Goal: Task Accomplishment & Management: Complete application form

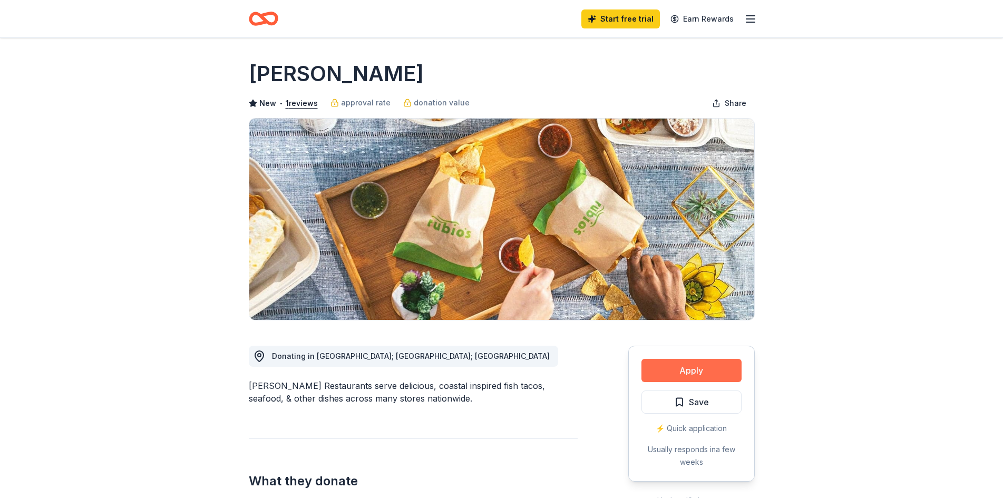
click at [666, 369] on button "Apply" at bounding box center [691, 370] width 100 height 23
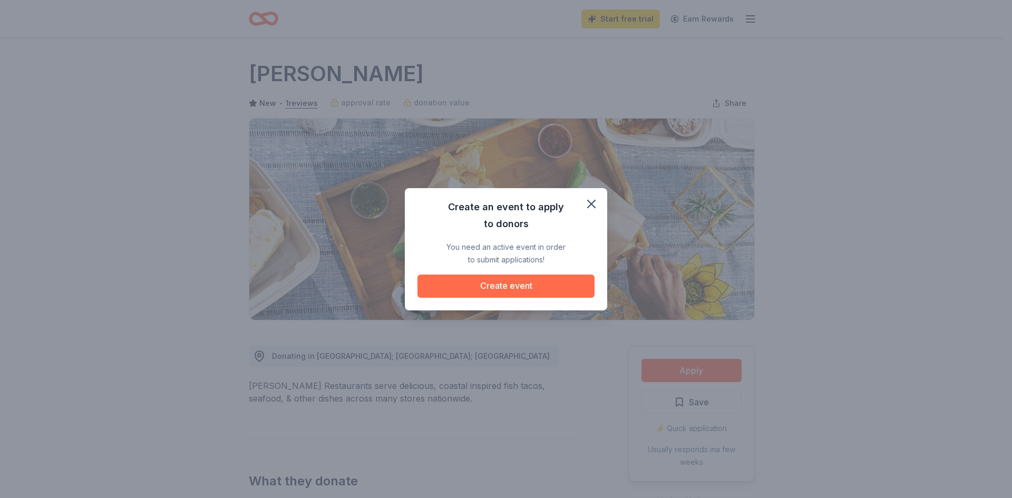
click at [484, 283] on button "Create event" at bounding box center [505, 286] width 177 height 23
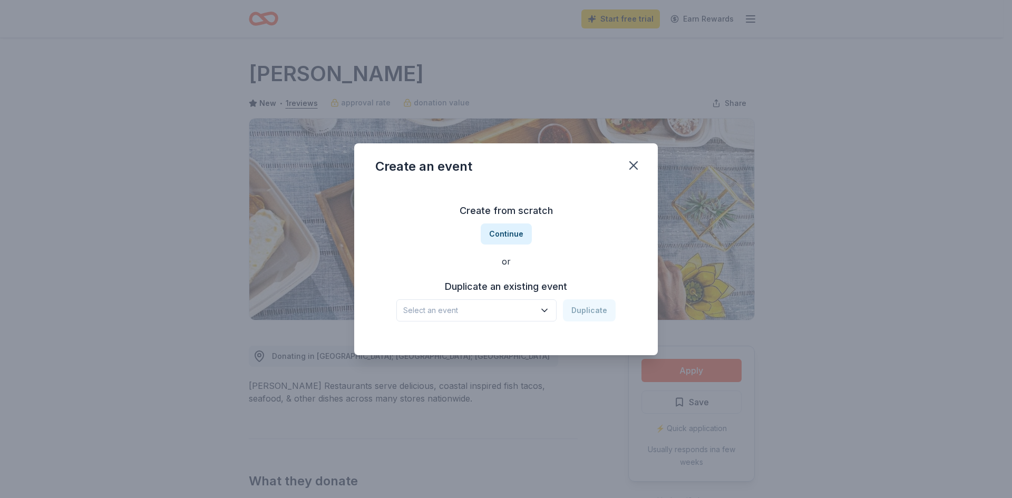
click at [495, 312] on span "Select an event" at bounding box center [469, 310] width 132 height 13
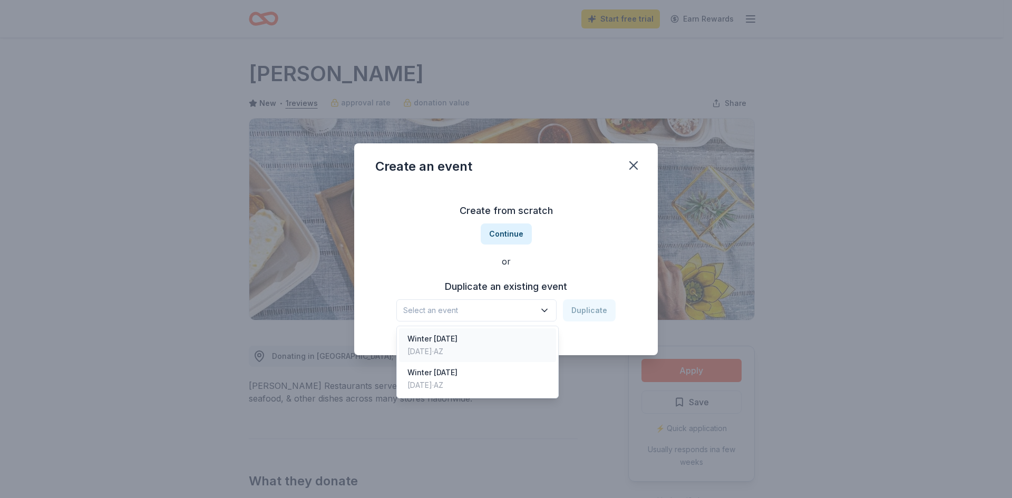
click at [497, 344] on div "Winter Carnival Dec 06, 2024 · AZ" at bounding box center [477, 345] width 157 height 34
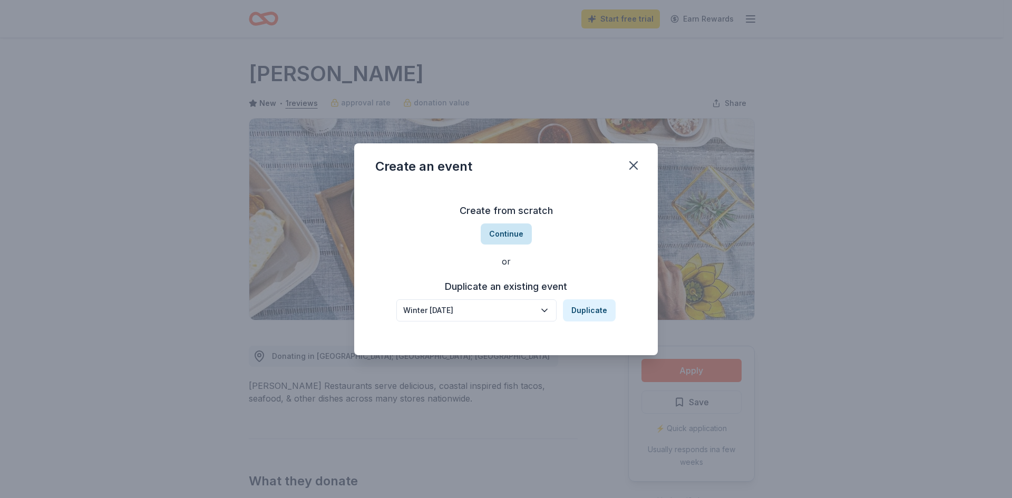
click at [514, 237] on button "Continue" at bounding box center [506, 233] width 51 height 21
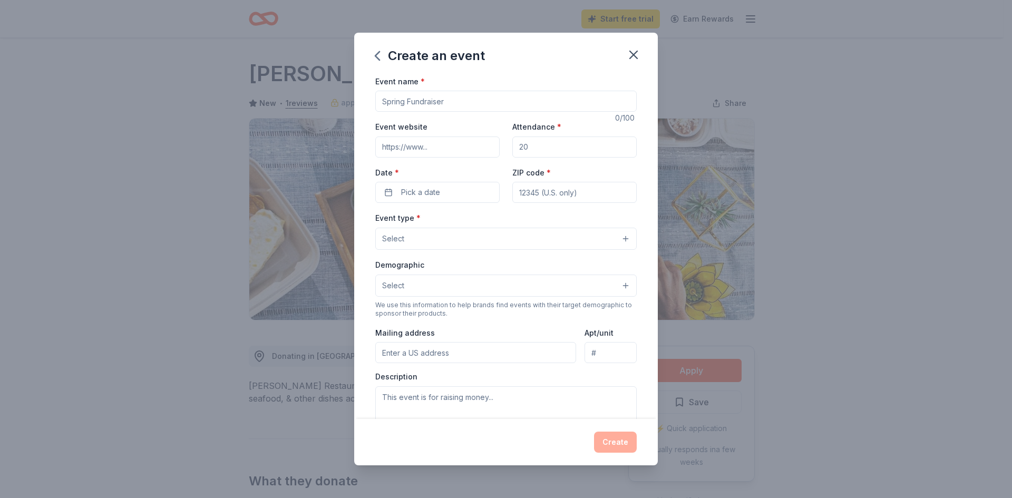
click at [438, 98] on input "Event name *" at bounding box center [505, 101] width 261 height 21
click at [472, 96] on input "Event name *" at bounding box center [505, 101] width 261 height 21
type input "Spring Carnival"
click at [439, 156] on input "Event website" at bounding box center [437, 146] width 124 height 21
click at [548, 148] on input "Attendance *" at bounding box center [574, 146] width 124 height 21
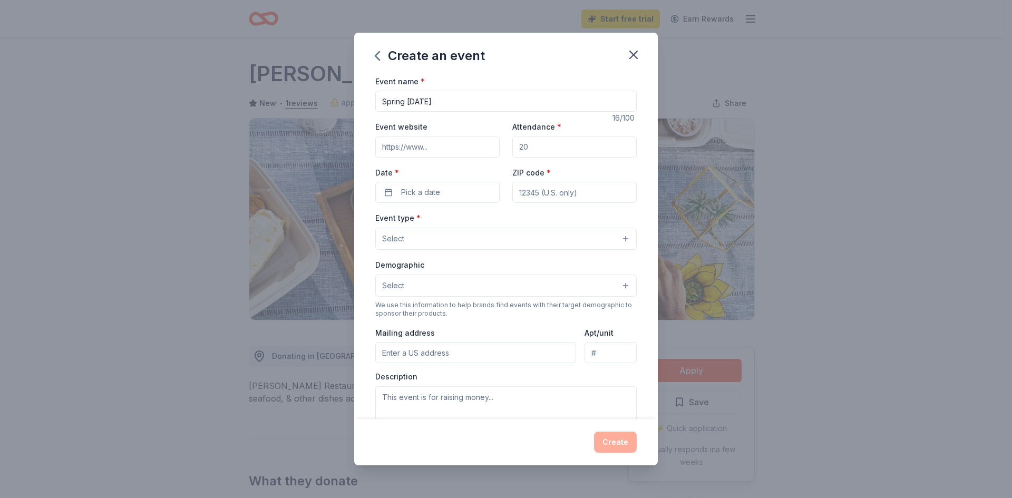
type input "1000"
click at [439, 191] on button "Pick a date" at bounding box center [437, 192] width 124 height 21
click at [496, 223] on button "Go to next month" at bounding box center [492, 220] width 15 height 15
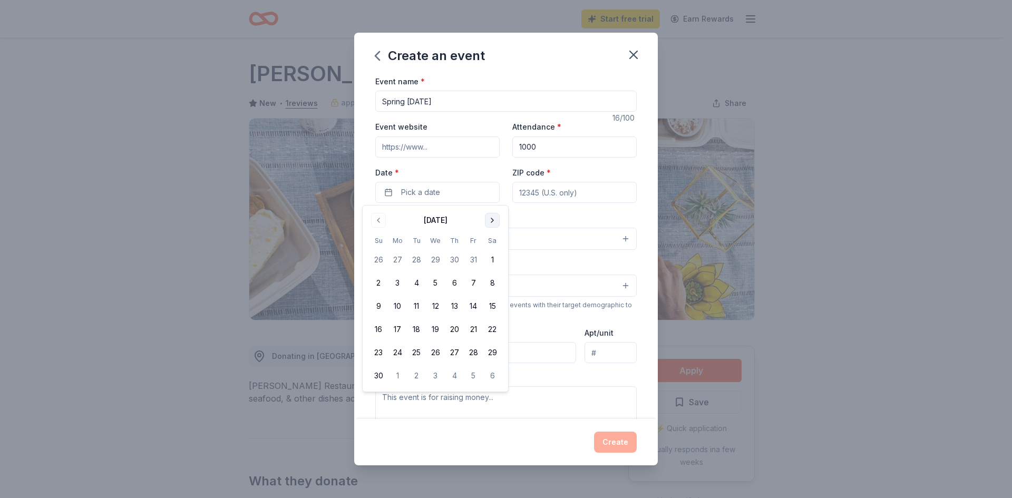
click at [496, 223] on button "Go to next month" at bounding box center [492, 220] width 15 height 15
click at [496, 224] on button "Go to next month" at bounding box center [492, 220] width 15 height 15
click at [468, 329] on button "27" at bounding box center [473, 329] width 19 height 19
click at [546, 186] on input "ZIP code *" at bounding box center [574, 192] width 124 height 21
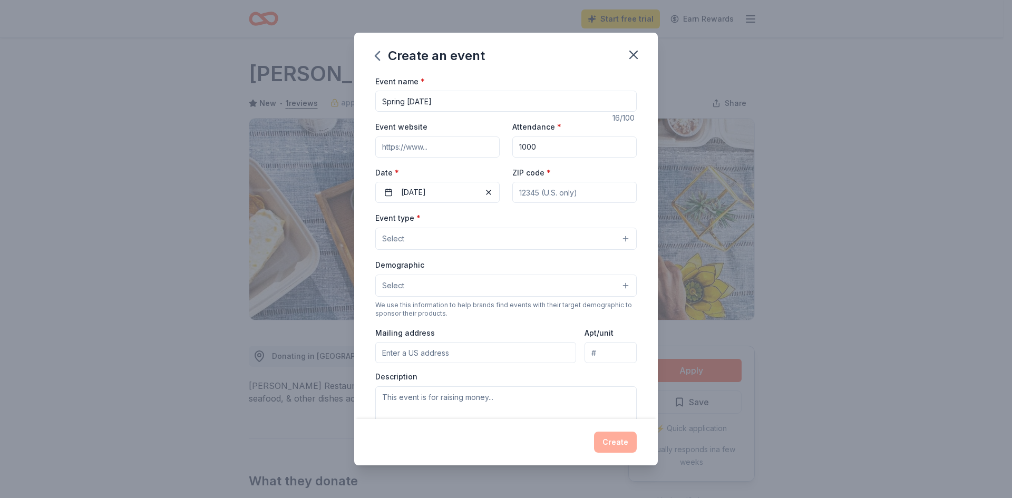
type input "85286"
type input "3201 S. Gilbert Road, Bldg. B"
click at [412, 234] on button "Select" at bounding box center [505, 239] width 261 height 22
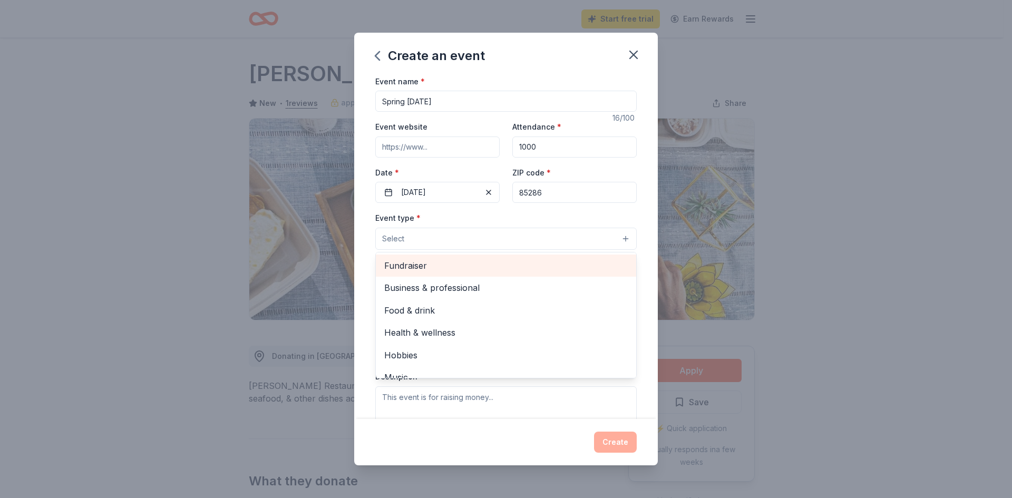
click at [429, 262] on span "Fundraiser" at bounding box center [505, 266] width 243 height 14
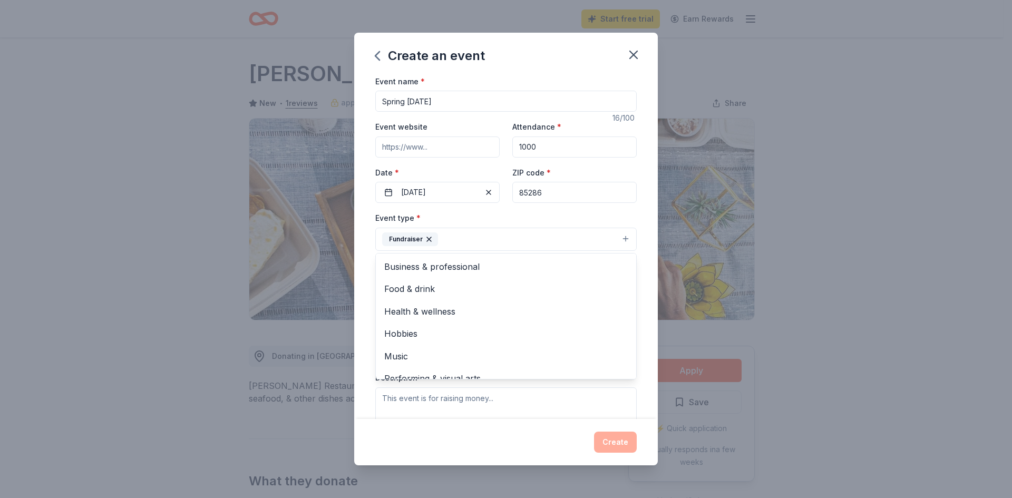
click at [501, 211] on div "Event type * Fundraiser Business & professional Food & drink Health & wellness …" at bounding box center [505, 231] width 261 height 40
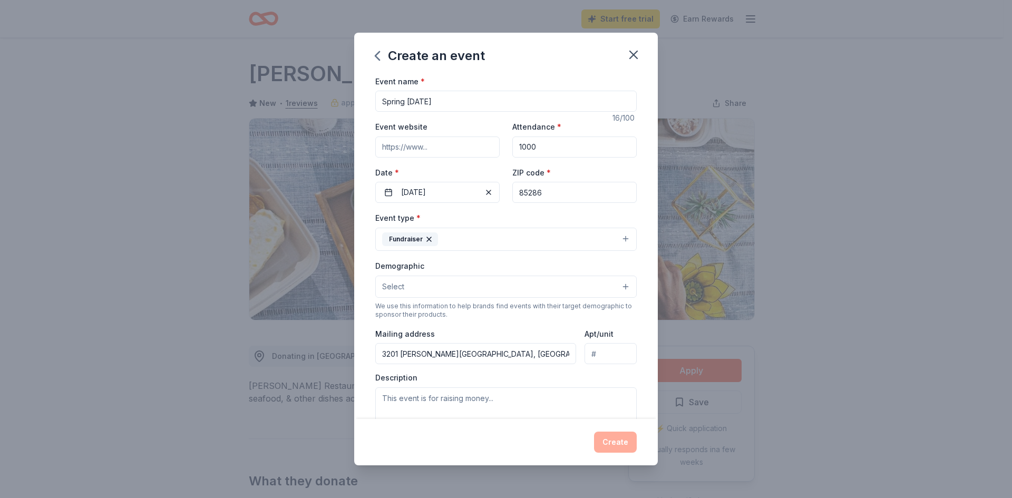
click at [480, 241] on button "Fundraiser" at bounding box center [505, 239] width 261 height 23
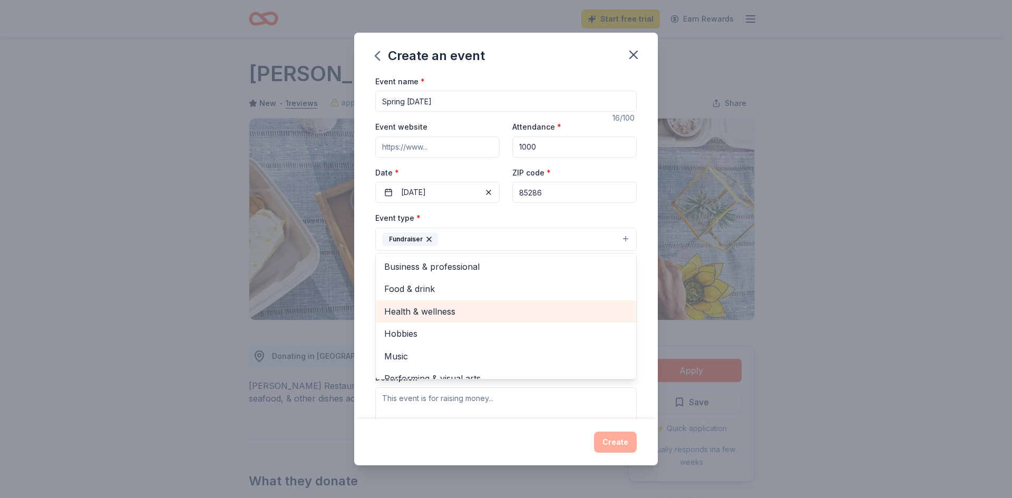
scroll to position [13, 0]
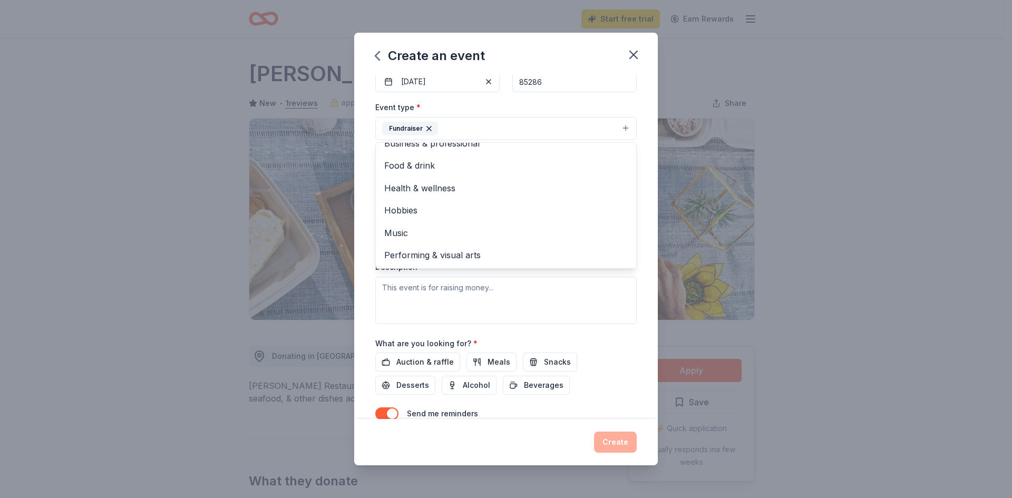
click at [521, 104] on div "Event type * Fundraiser Business & professional Food & drink Health & wellness …" at bounding box center [505, 121] width 261 height 40
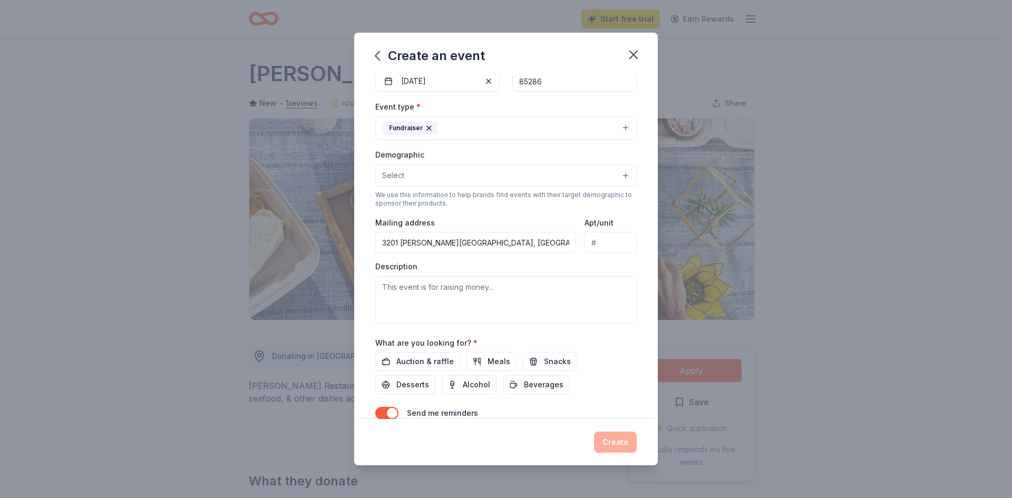
scroll to position [112, 0]
click at [428, 173] on button "Select" at bounding box center [505, 175] width 261 height 22
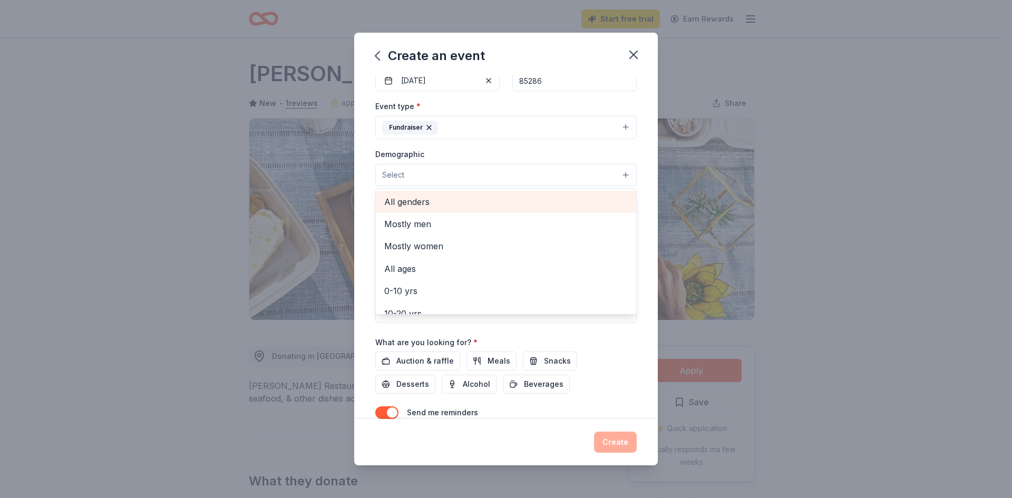
click at [425, 198] on span "All genders" at bounding box center [505, 202] width 243 height 14
click at [483, 131] on div "Event type * Fundraiser Demographic All genders Mostly men Mostly women All age…" at bounding box center [505, 212] width 261 height 224
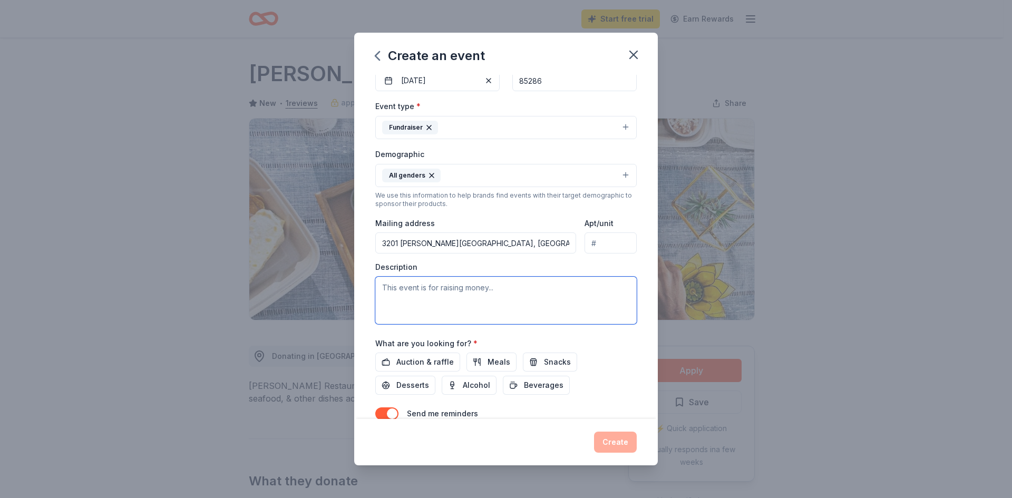
click at [447, 299] on textarea at bounding box center [505, 300] width 261 height 47
click at [447, 303] on textarea at bounding box center [505, 300] width 261 height 47
paste textarea "Each year, we host a Carnival — one of our biggest fundraisers — bringing toget…"
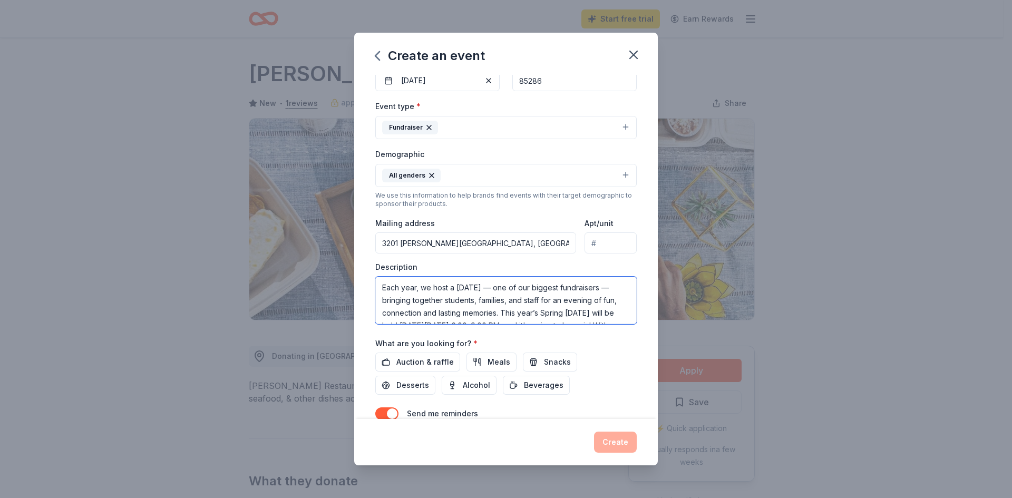
scroll to position [158, 0]
type textarea "Each year, we host a Carnival — one of our biggest fundraisers — bringing toget…"
click at [423, 361] on span "Auction & raffle" at bounding box center [424, 362] width 57 height 13
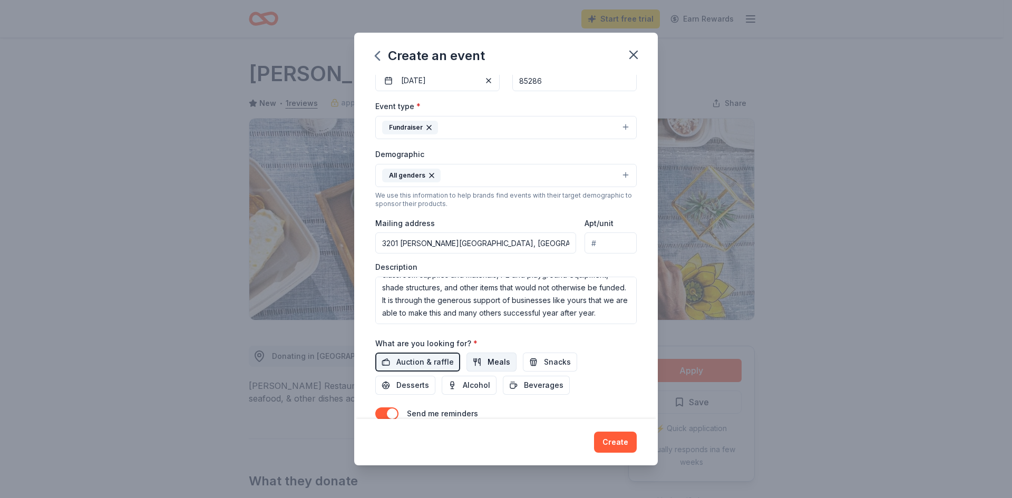
click at [501, 365] on span "Meals" at bounding box center [498, 362] width 23 height 13
click at [557, 362] on span "Snacks" at bounding box center [557, 362] width 27 height 13
click at [398, 390] on span "Desserts" at bounding box center [412, 385] width 33 height 13
click at [536, 388] on span "Beverages" at bounding box center [544, 385] width 40 height 13
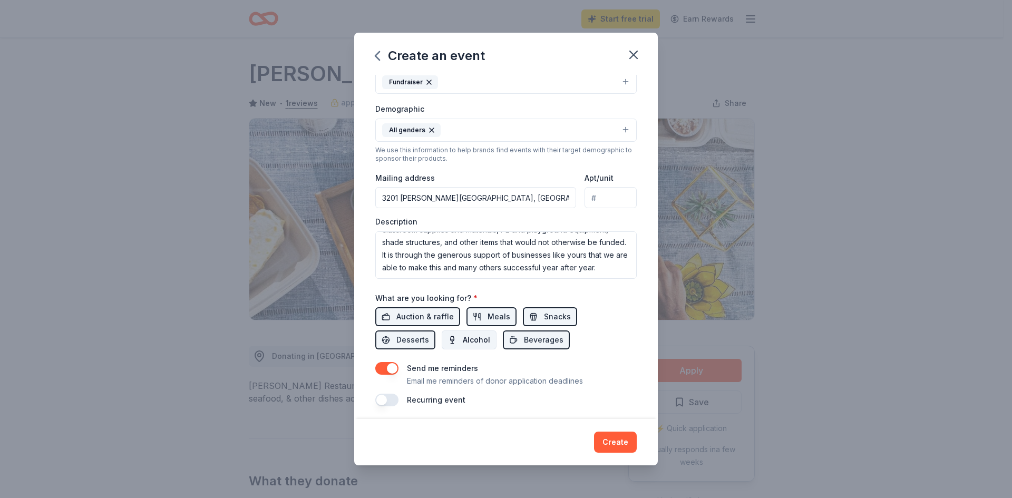
scroll to position [161, 0]
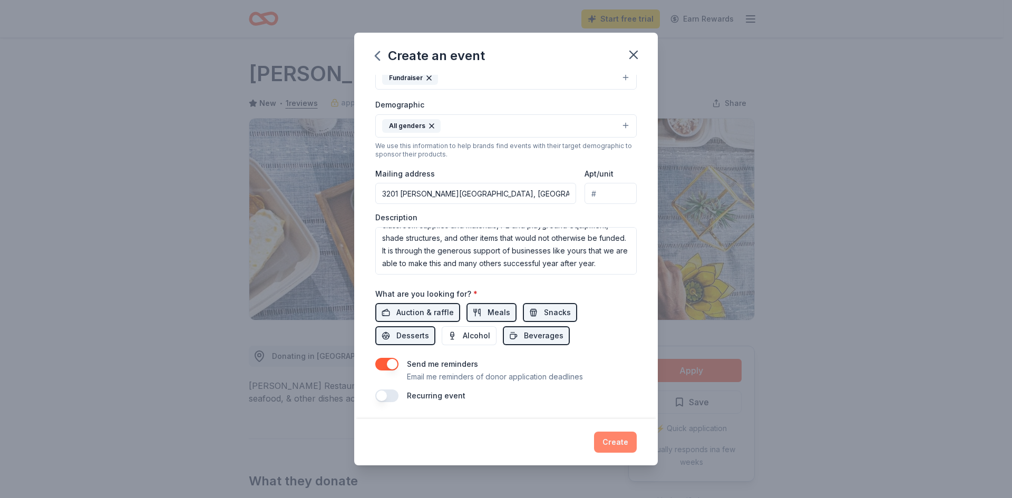
click at [612, 443] on button "Create" at bounding box center [615, 442] width 43 height 21
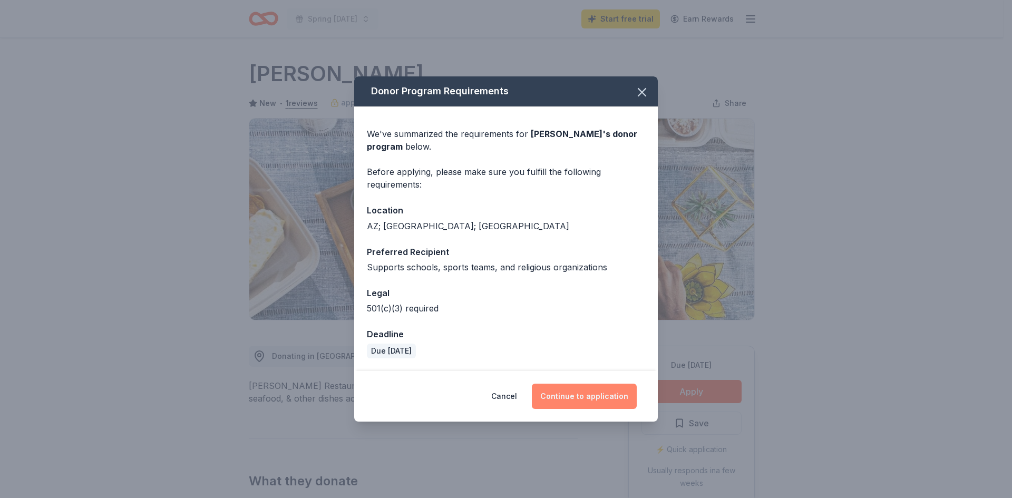
click at [583, 397] on button "Continue to application" at bounding box center [584, 396] width 105 height 25
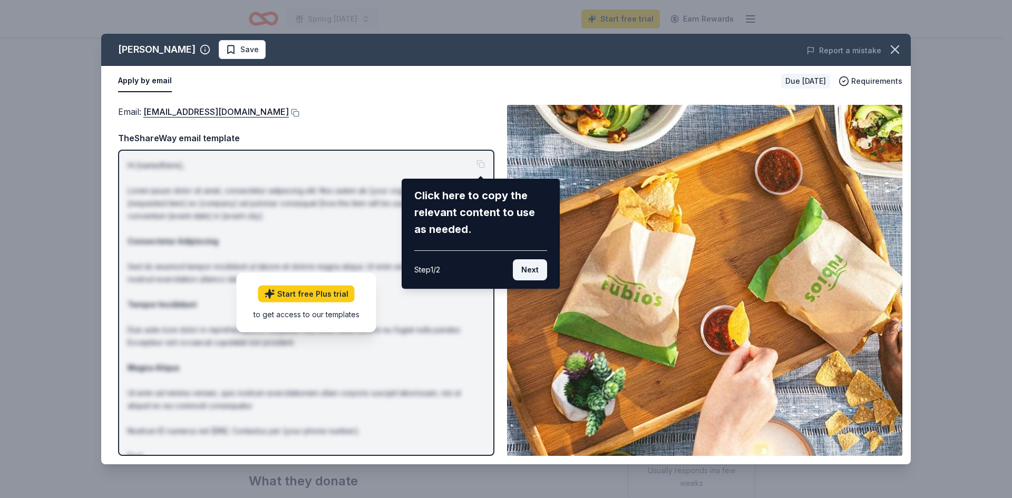
click at [524, 270] on button "Next" at bounding box center [530, 269] width 34 height 21
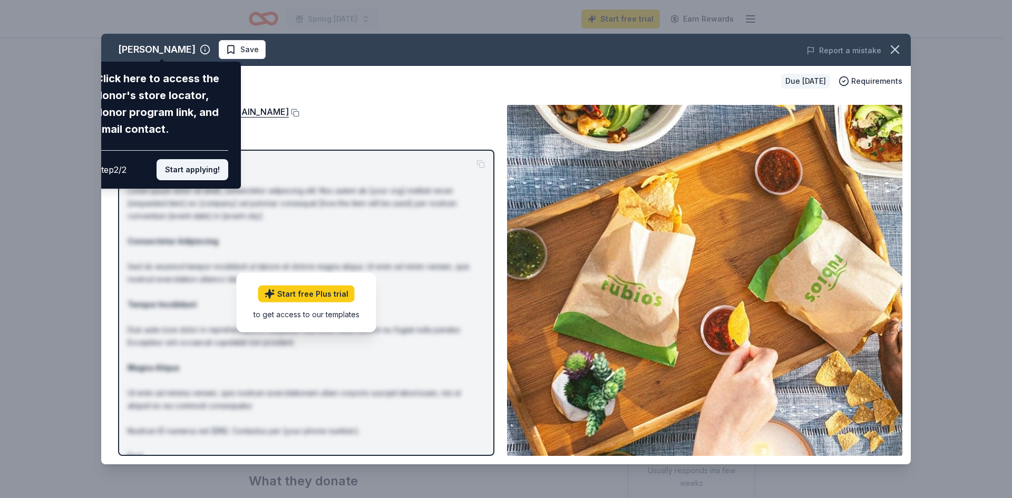
click at [185, 173] on button "Start applying!" at bounding box center [192, 169] width 72 height 21
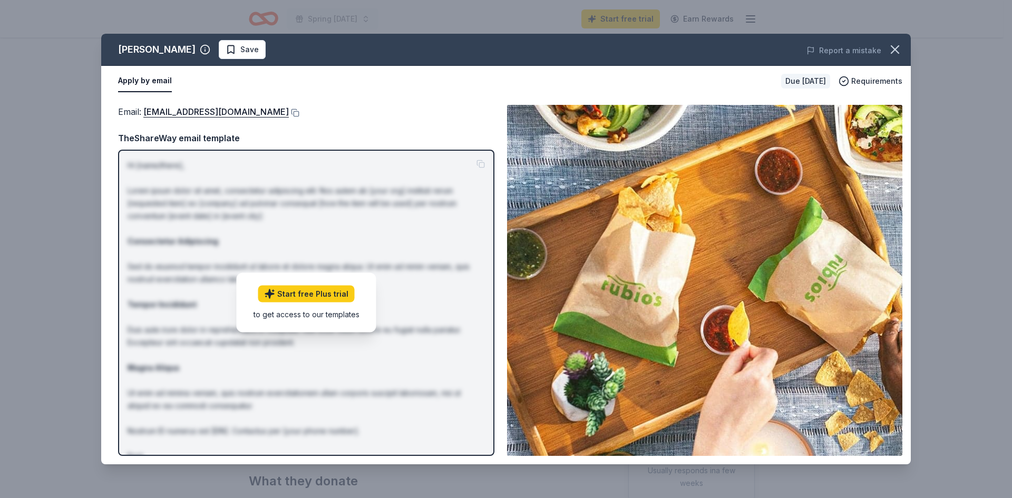
click at [329, 319] on div "to get access to our templates" at bounding box center [306, 314] width 106 height 11
click at [304, 316] on div "to get access to our templates" at bounding box center [306, 314] width 106 height 11
click at [899, 47] on icon "button" at bounding box center [894, 49] width 15 height 15
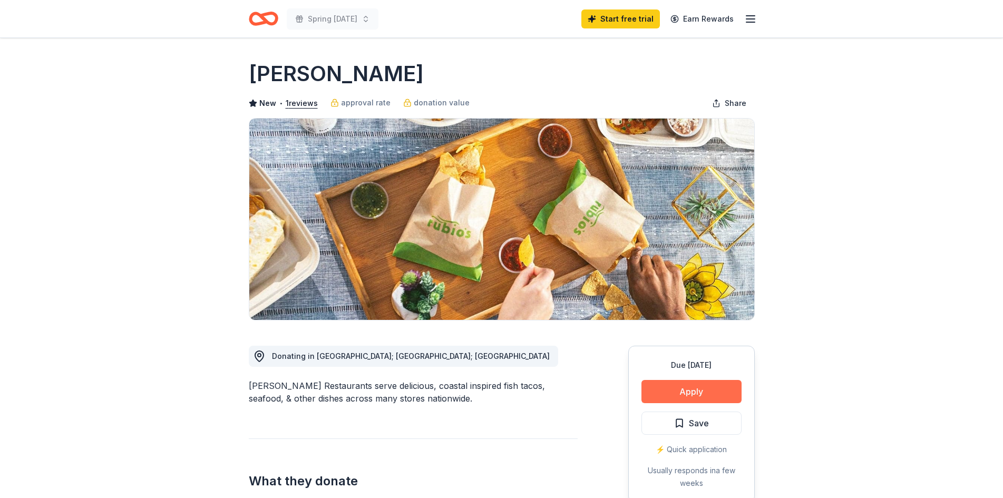
click at [702, 385] on button "Apply" at bounding box center [691, 391] width 100 height 23
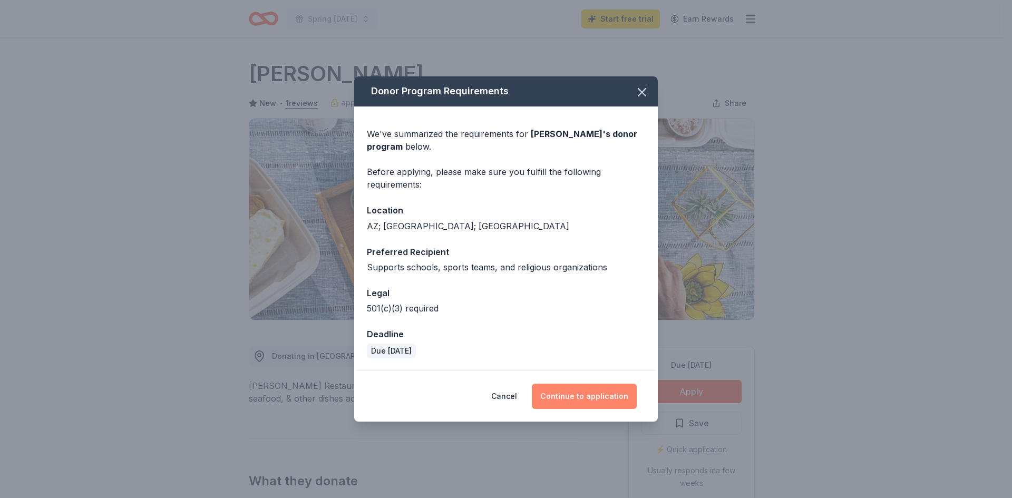
click at [546, 400] on button "Continue to application" at bounding box center [584, 396] width 105 height 25
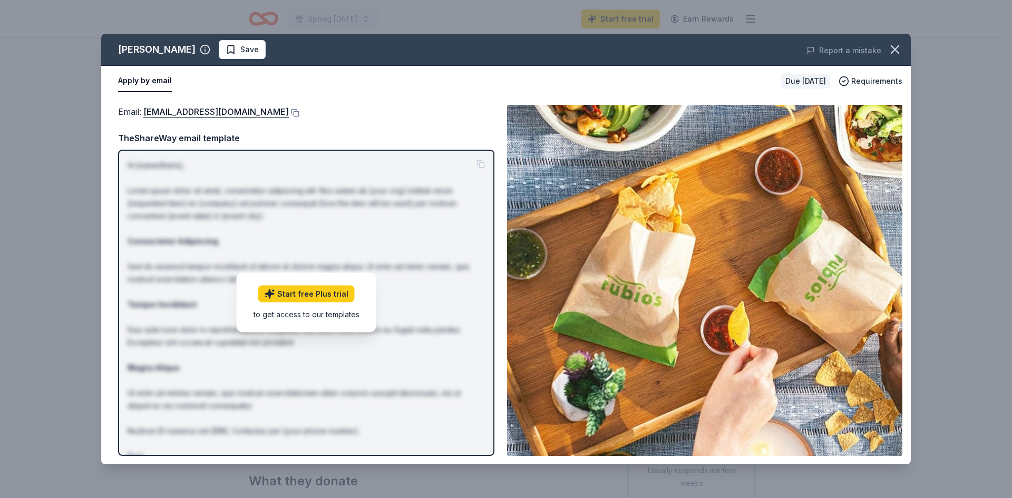
click at [204, 138] on div "TheShareWay email template" at bounding box center [306, 138] width 376 height 14
click at [294, 318] on div "to get access to our templates" at bounding box center [306, 314] width 106 height 11
click at [905, 50] on button "button" at bounding box center [894, 49] width 23 height 23
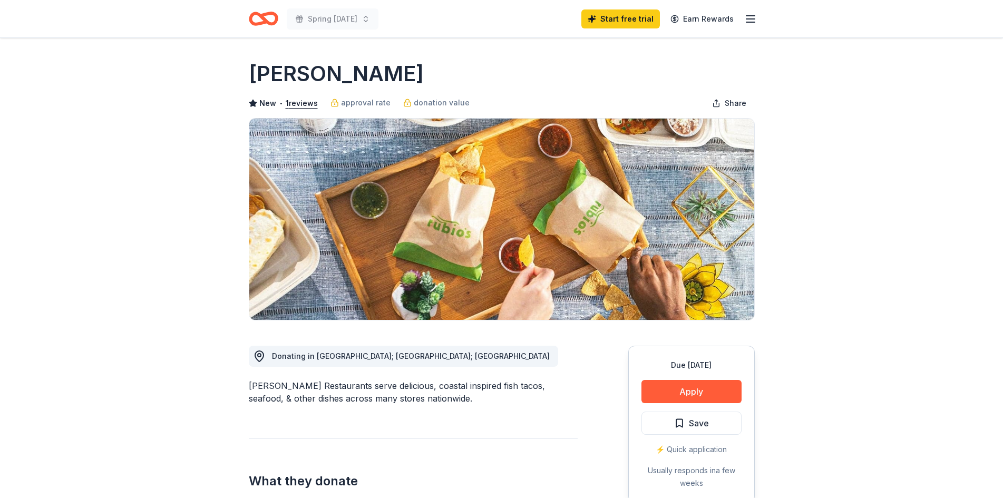
click at [752, 16] on line "button" at bounding box center [750, 16] width 8 height 0
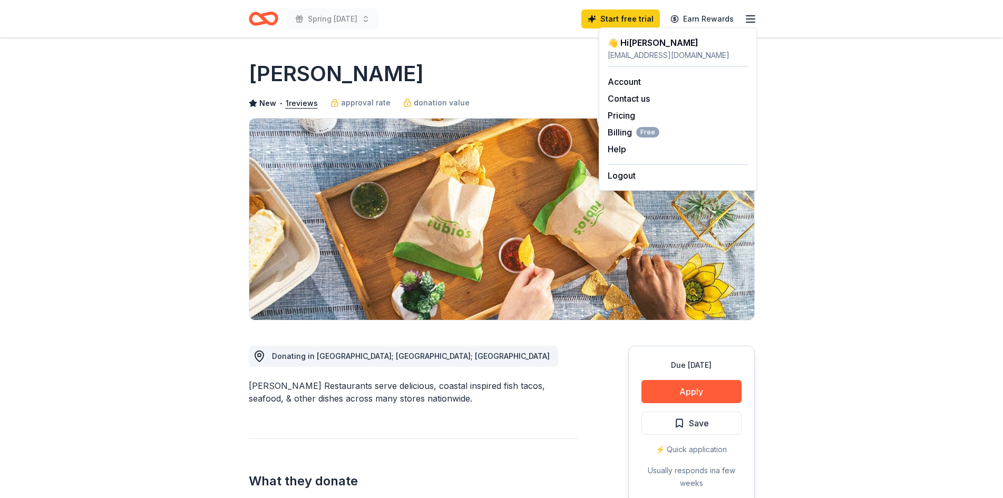
drag, startPoint x: 30, startPoint y: 144, endPoint x: 94, endPoint y: 82, distance: 89.4
